Goal: Task Accomplishment & Management: Manage account settings

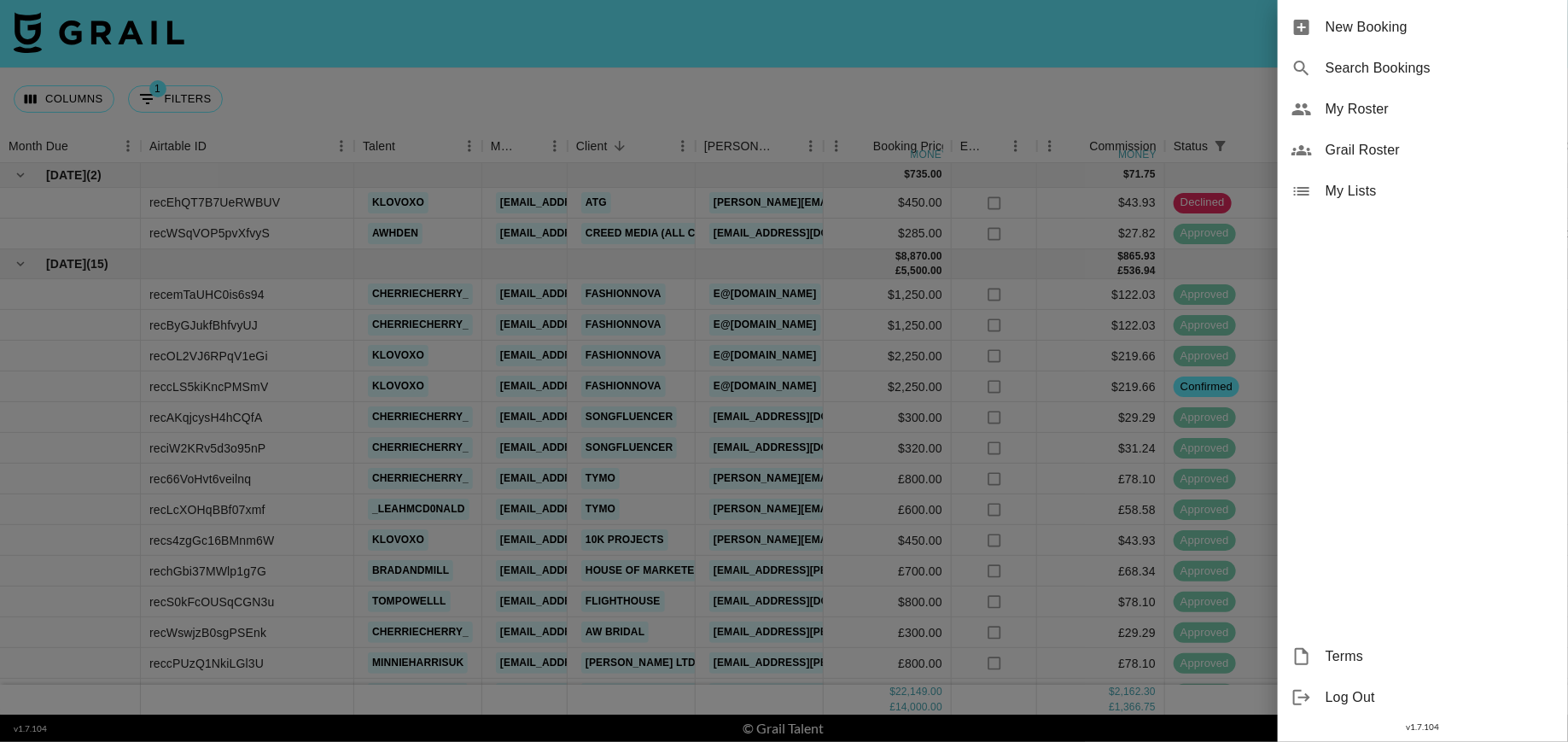
click at [1385, 144] on span "Grail Roster" at bounding box center [1439, 149] width 228 height 20
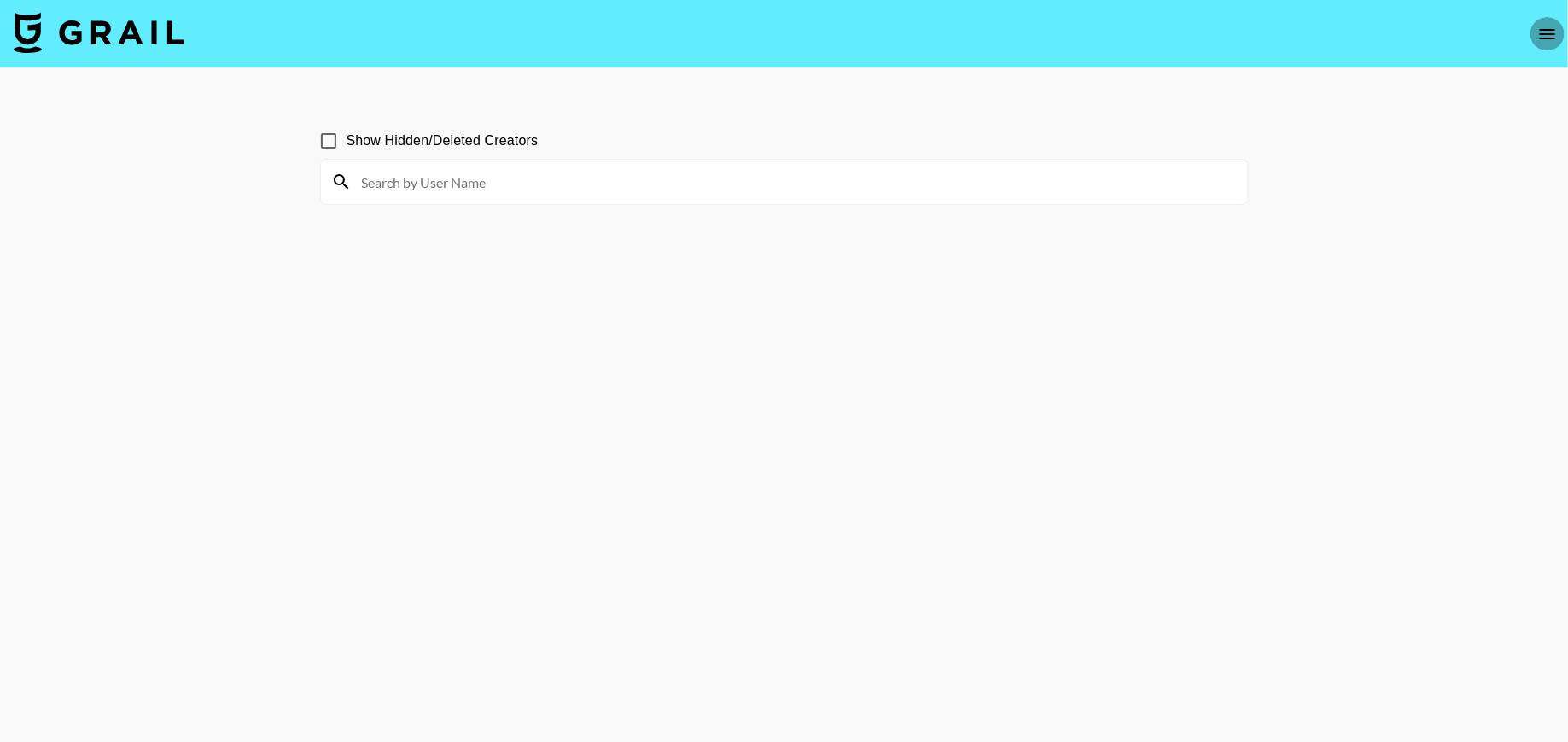
click at [1536, 34] on button "open drawer" at bounding box center [1548, 34] width 34 height 34
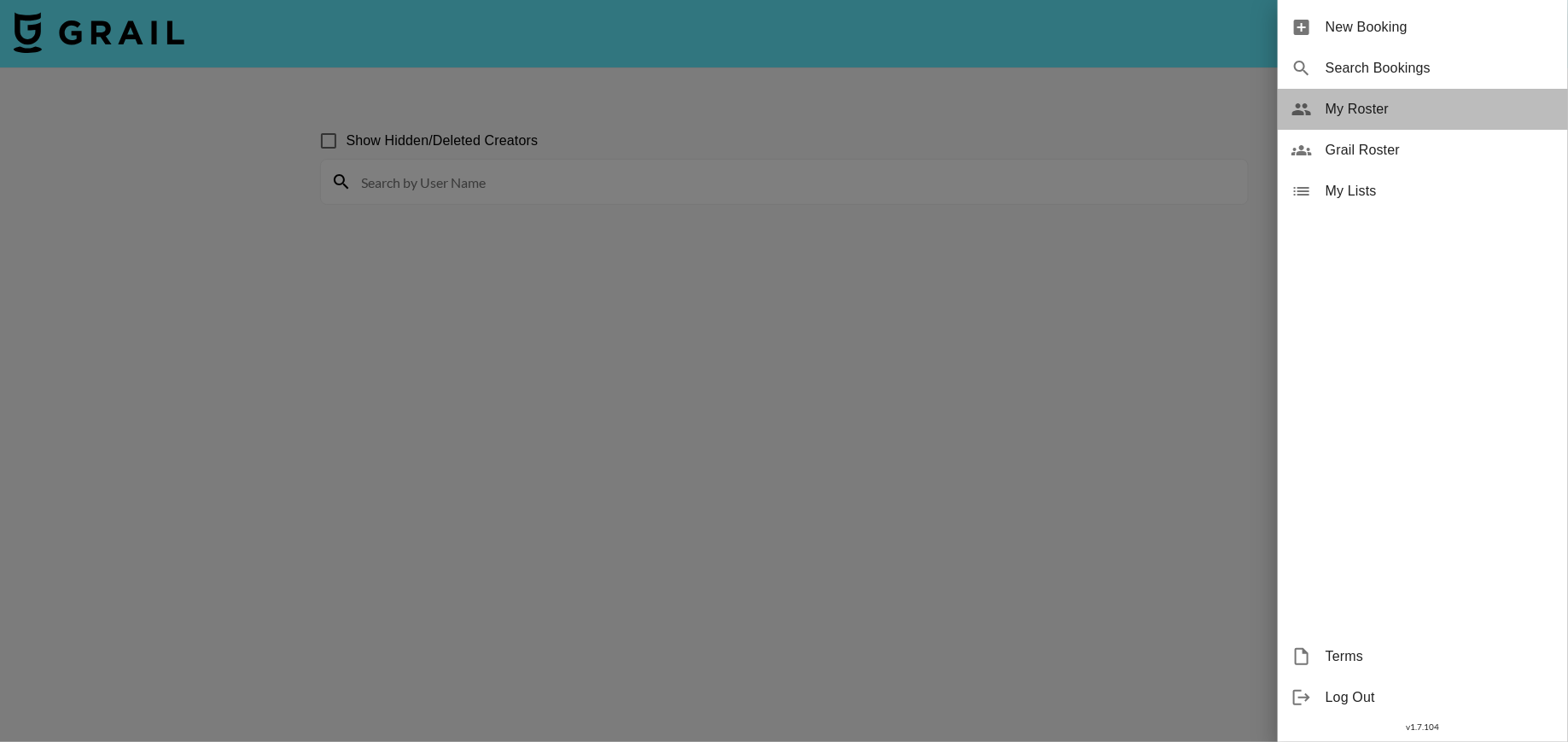
click at [1402, 100] on span "My Roster" at bounding box center [1439, 108] width 228 height 20
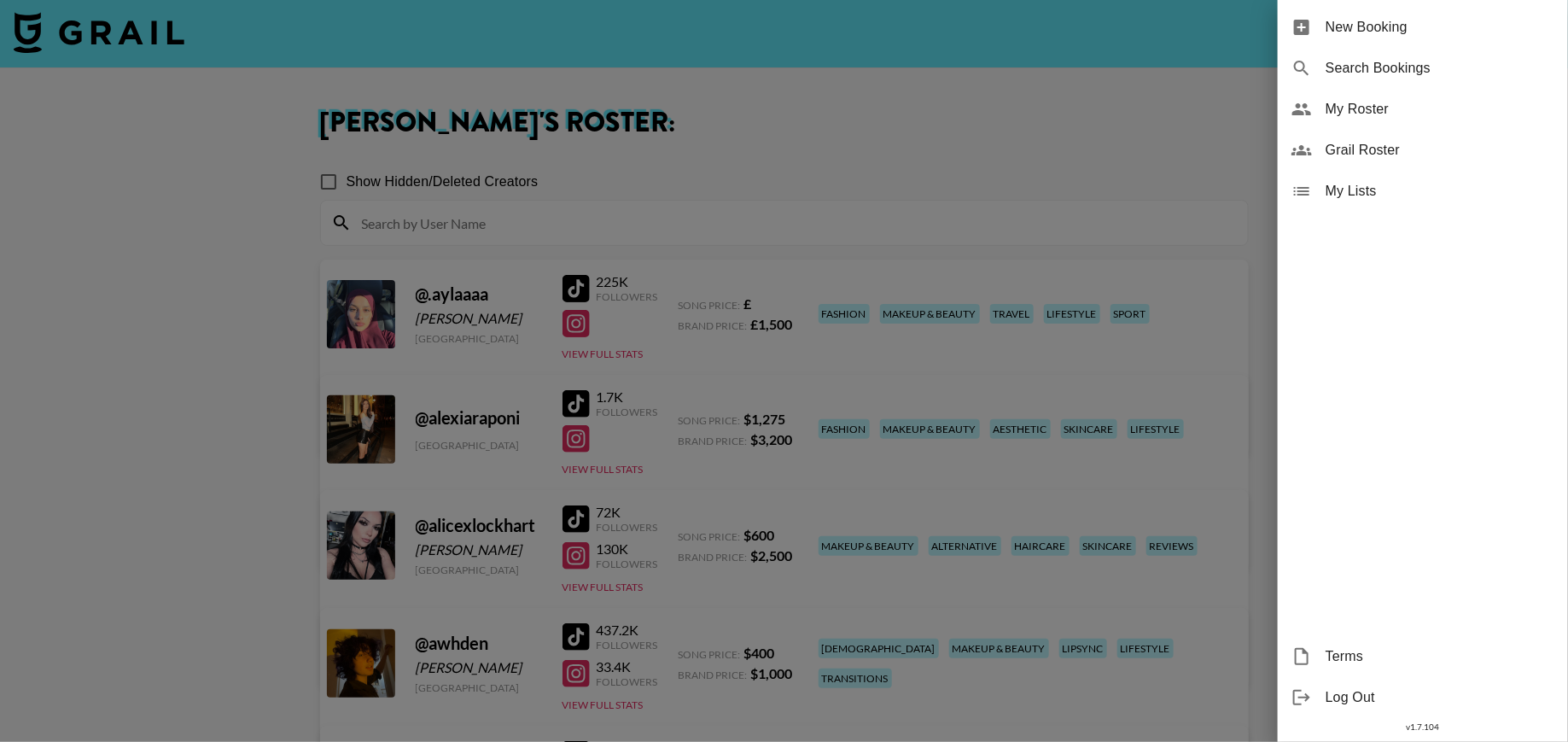
click at [1060, 165] on div at bounding box center [784, 371] width 1568 height 742
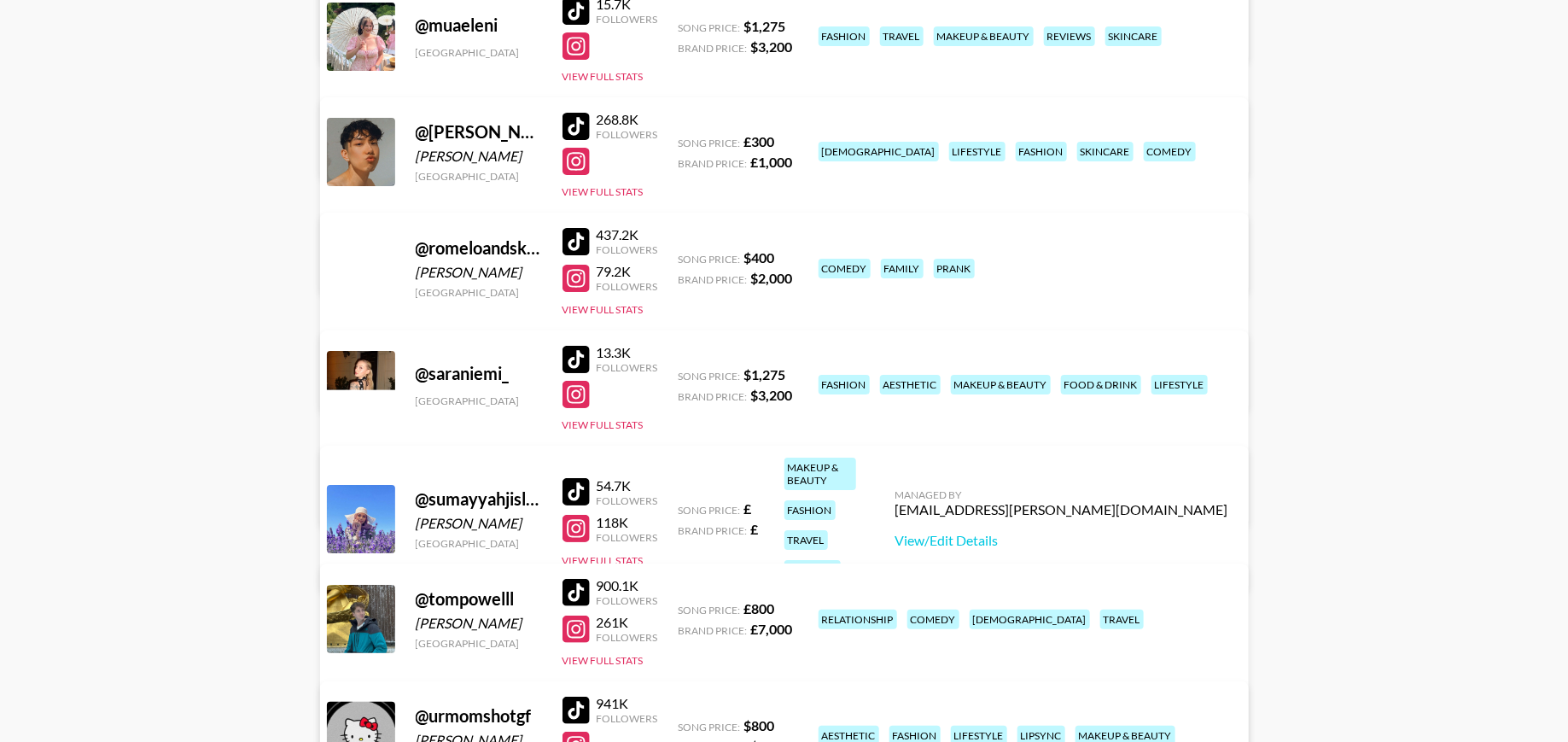
scroll to position [2949, 0]
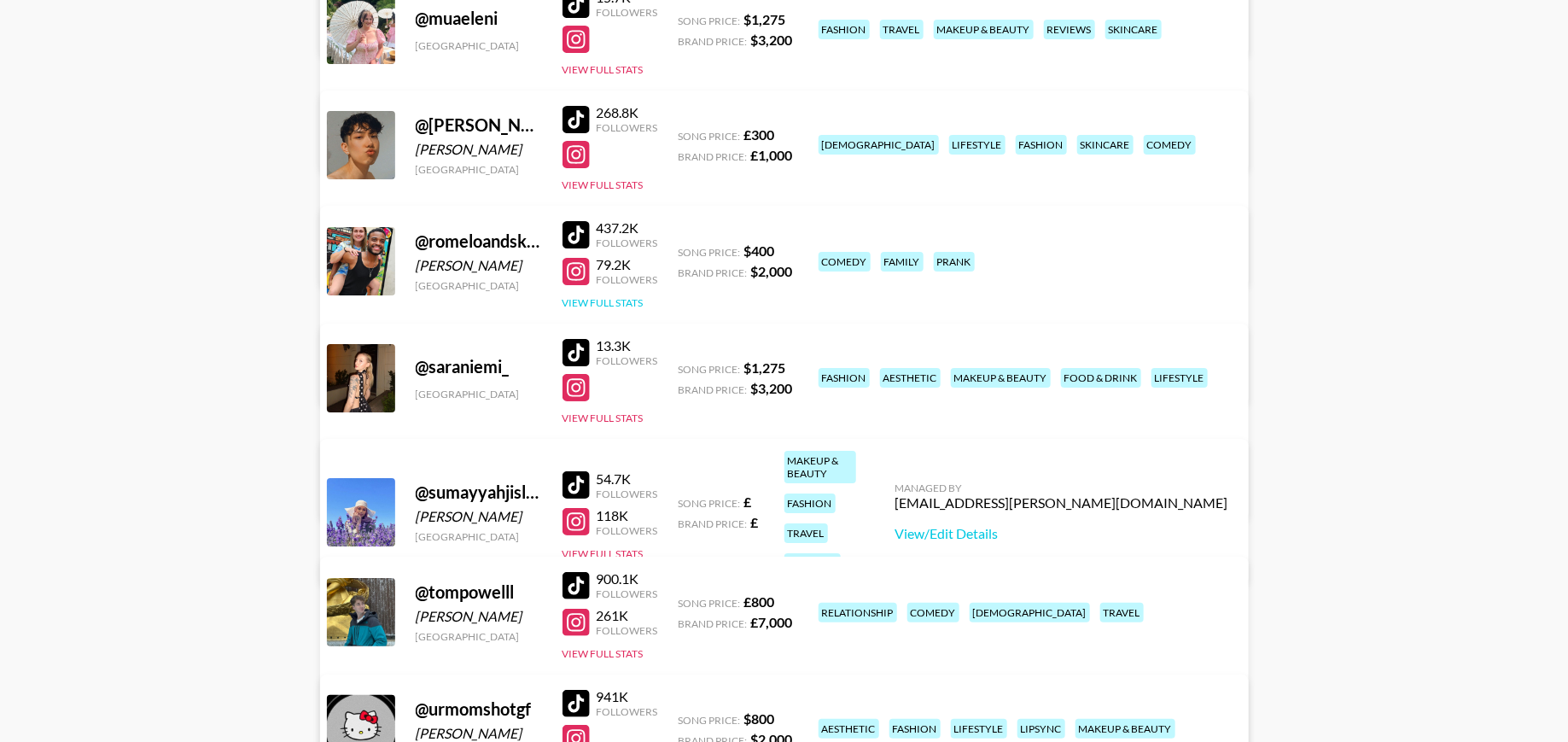
click at [619, 298] on button "View Full Stats" at bounding box center [603, 302] width 81 height 12
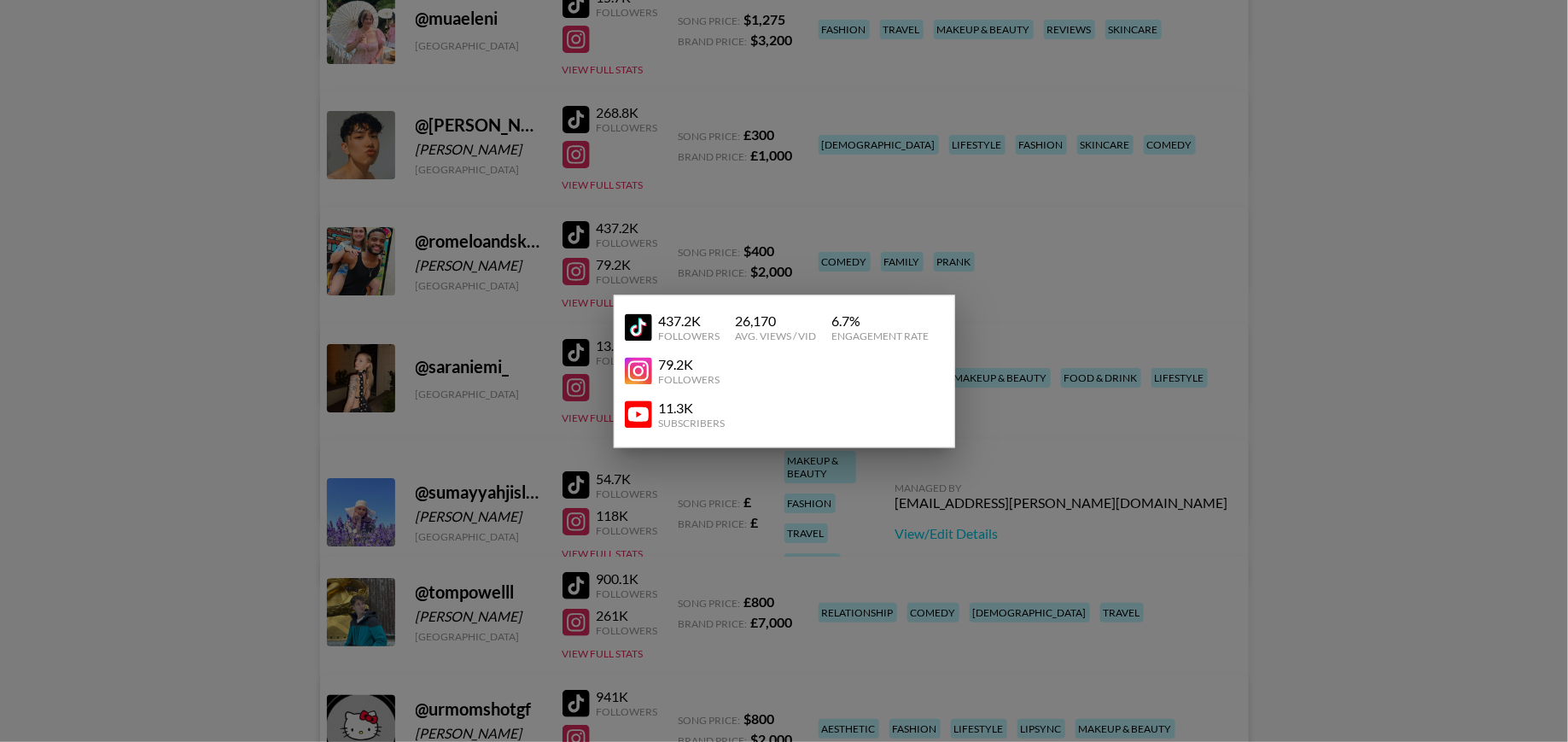
click at [597, 230] on div at bounding box center [784, 371] width 1568 height 742
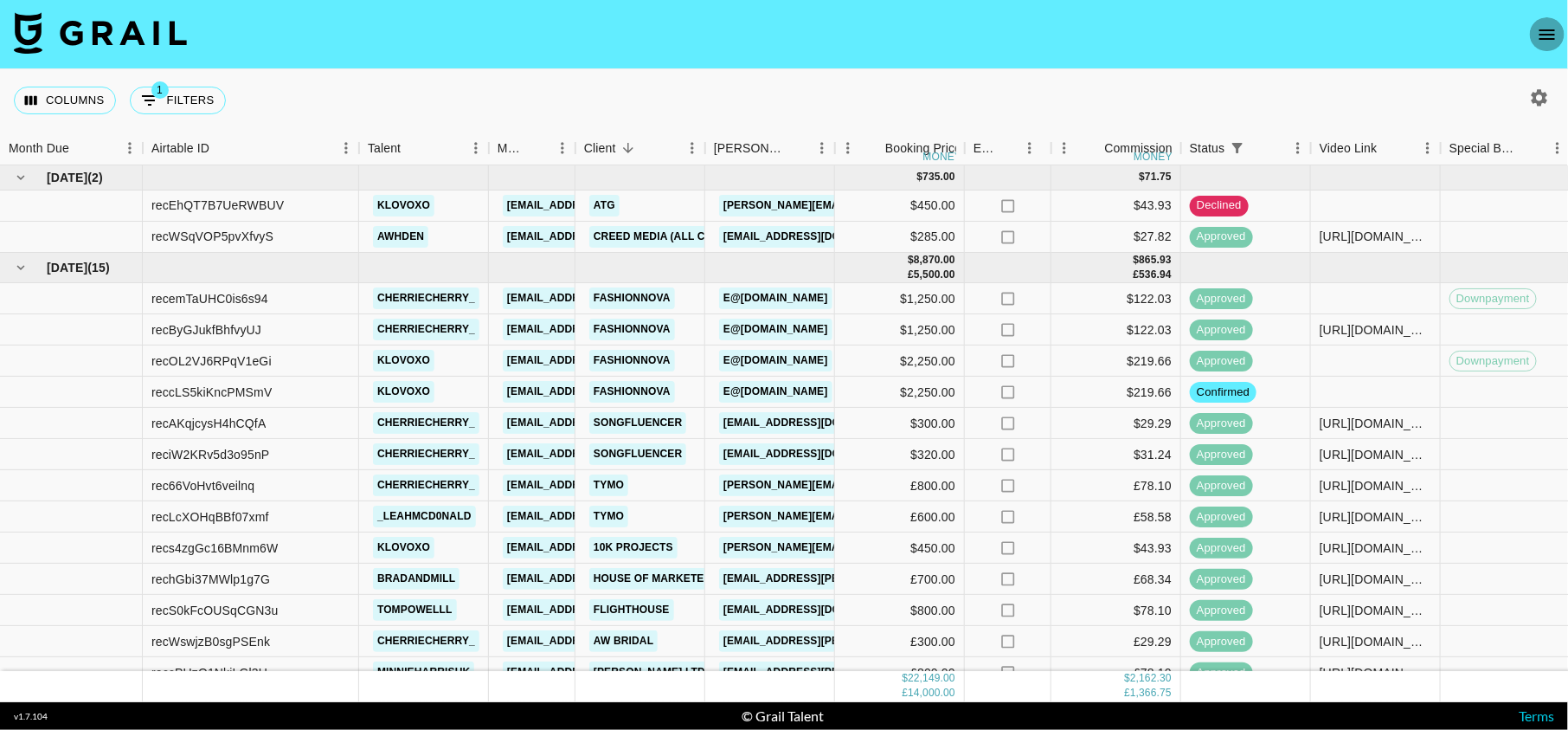
click at [1539, 40] on icon "open drawer" at bounding box center [1547, 34] width 21 height 21
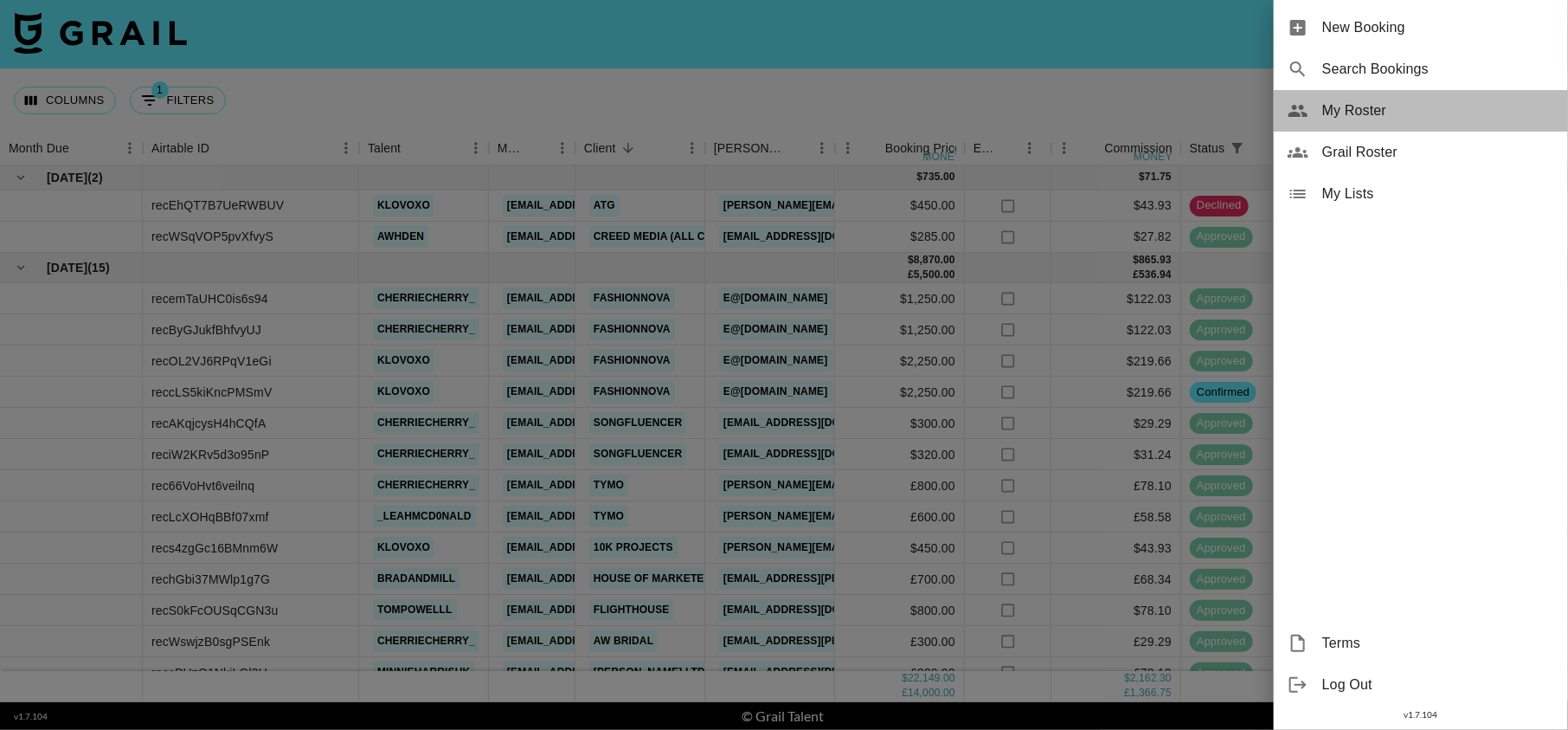
click at [1418, 106] on span "My Roster" at bounding box center [1437, 110] width 232 height 21
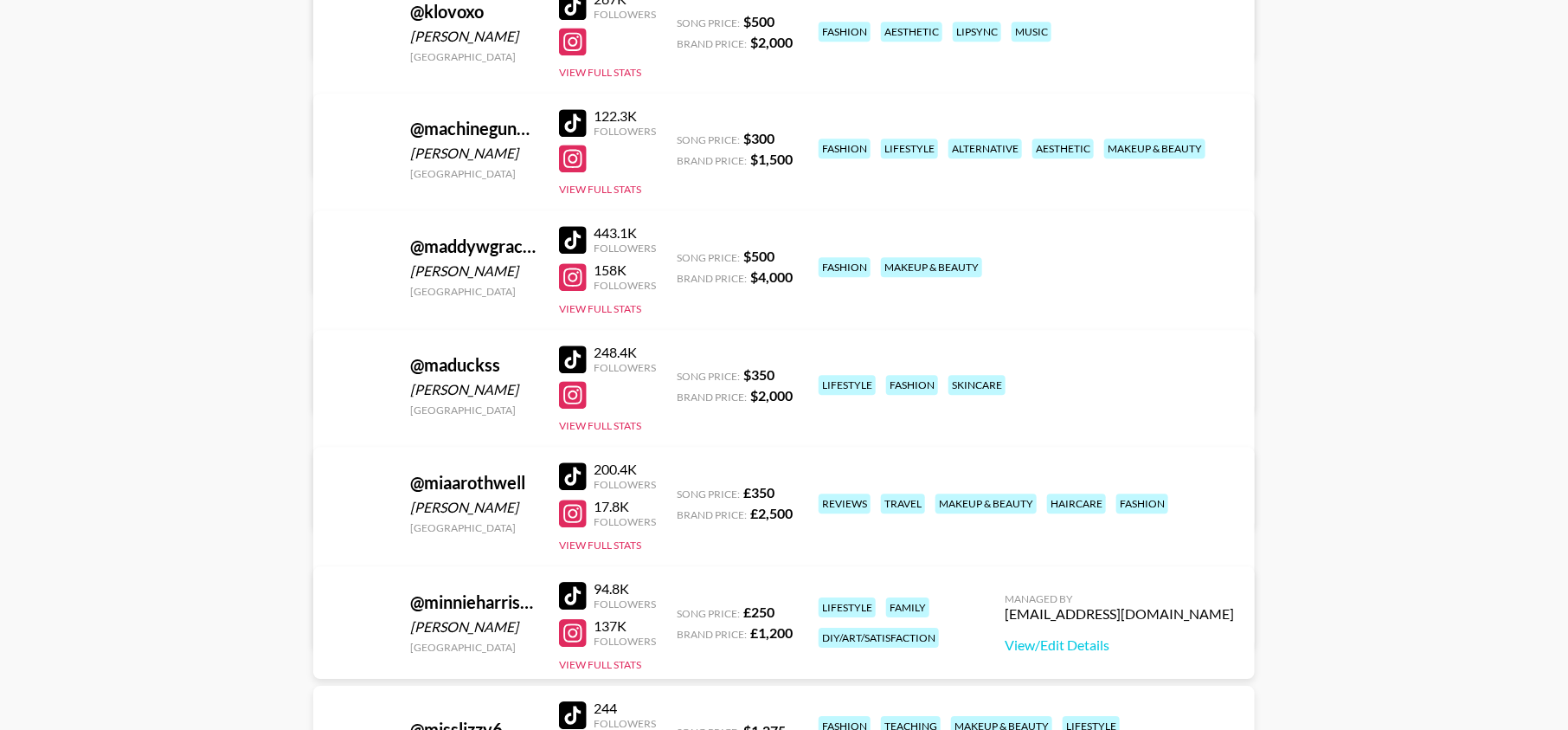
scroll to position [2167, 0]
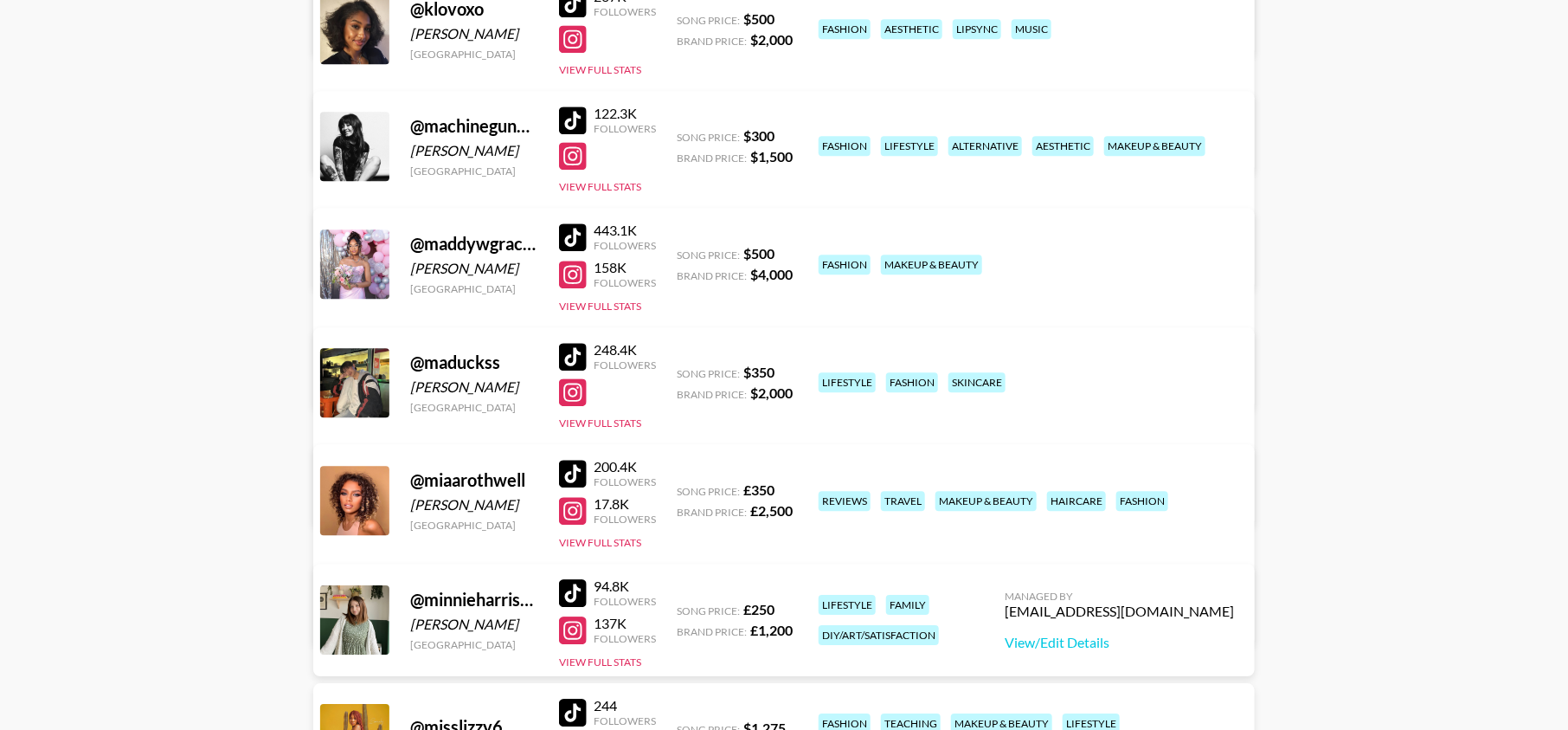
click at [682, 488] on link "View/Edit Details" at bounding box center [513, 497] width 338 height 17
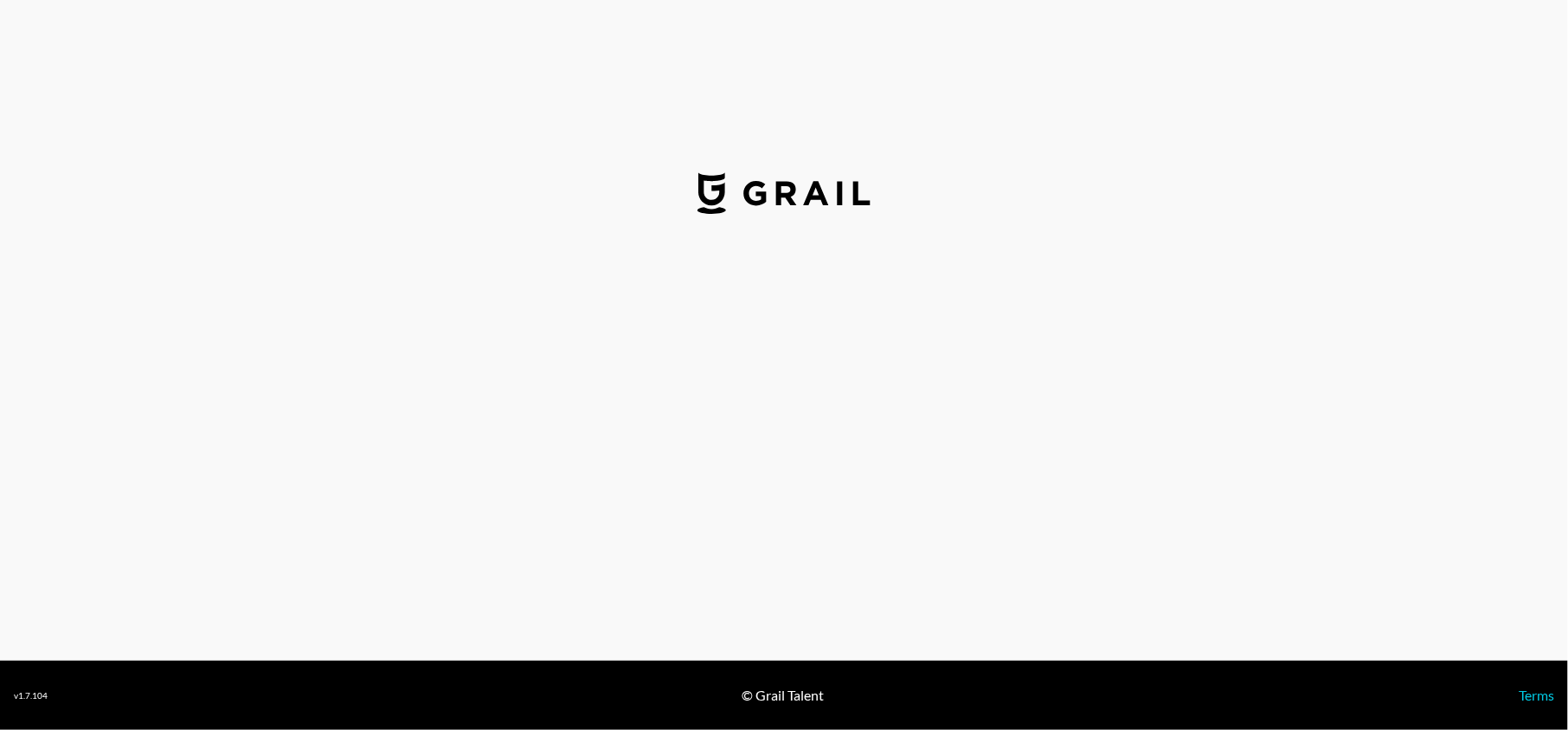
select select "USD"
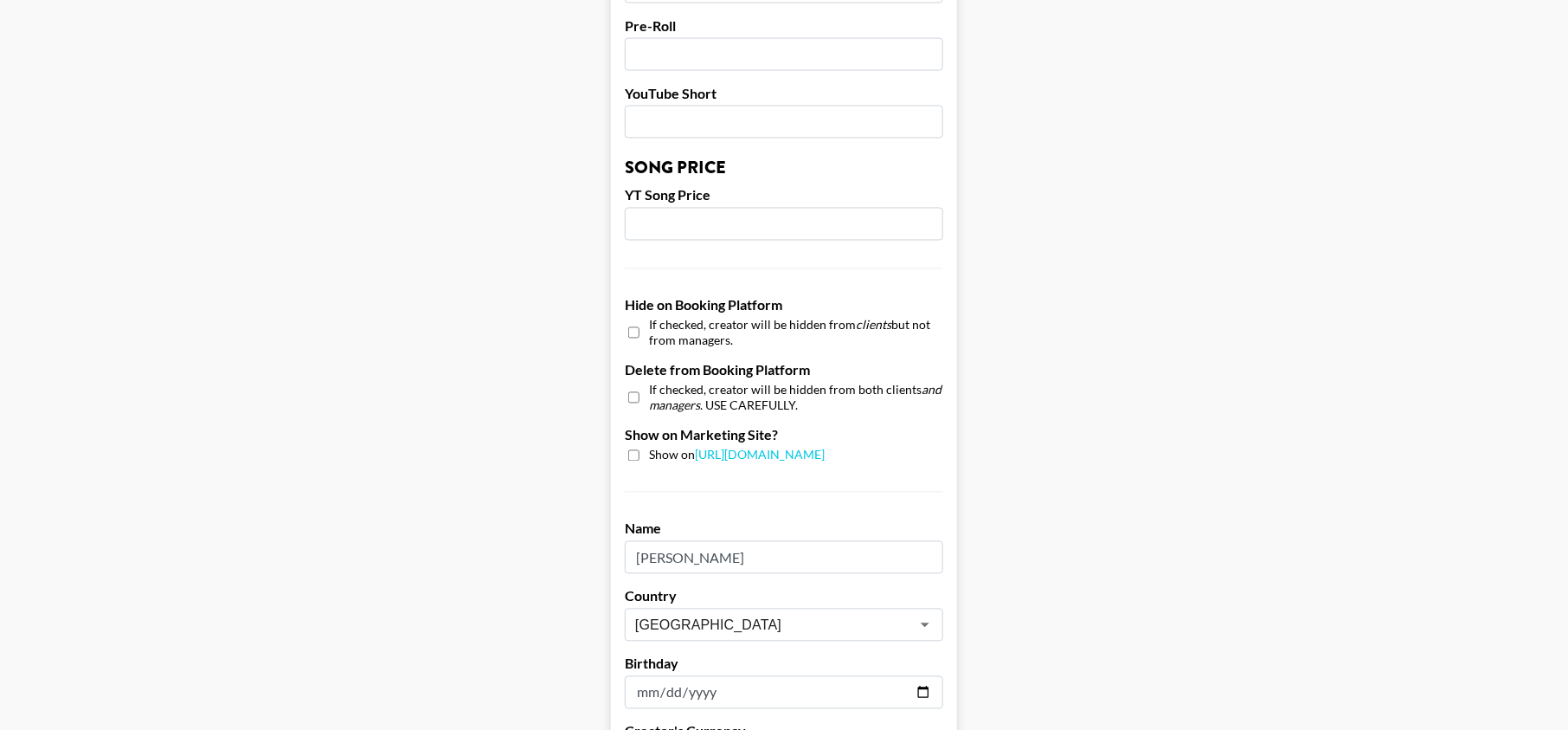
scroll to position [1617, 0]
